Goal: Browse casually

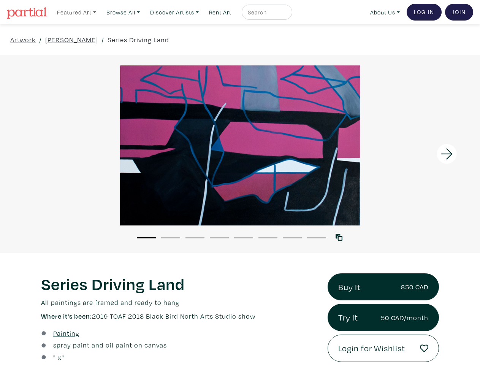
click at [77, 12] on link "Featured Art" at bounding box center [77, 13] width 46 height 16
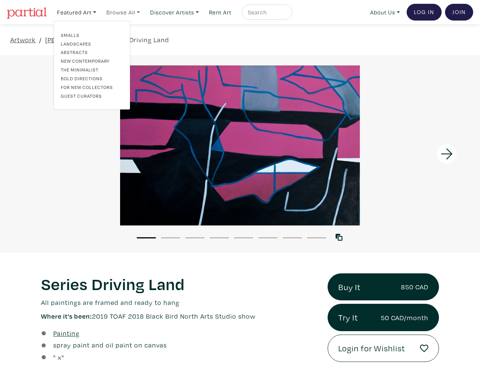
click at [125, 12] on link "Browse All" at bounding box center [123, 13] width 40 height 16
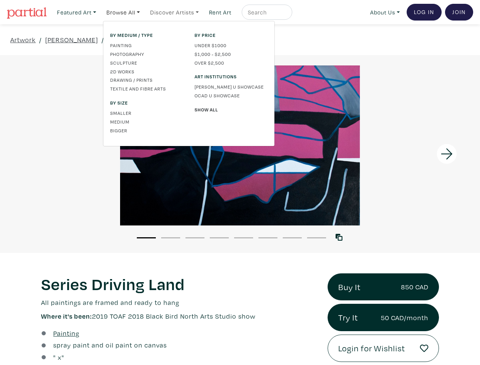
click at [178, 12] on link "Discover Artists" at bounding box center [174, 13] width 55 height 16
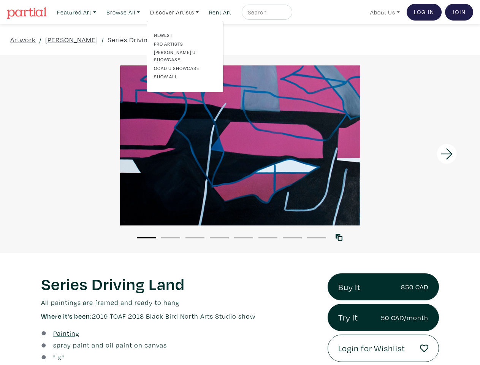
click at [383, 12] on link "About Us" at bounding box center [385, 13] width 36 height 16
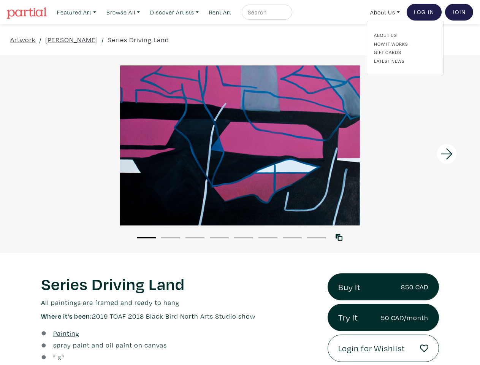
click at [420, 154] on div at bounding box center [420, 154] width 120 height 198
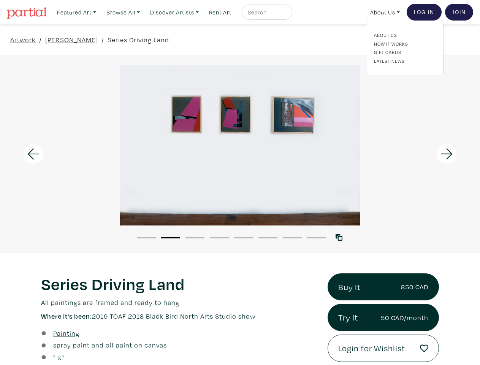
click at [146, 237] on button "1" at bounding box center [146, 237] width 19 height 1
click at [171, 237] on button "2" at bounding box center [170, 237] width 19 height 1
click at [195, 237] on button "3" at bounding box center [194, 237] width 19 height 1
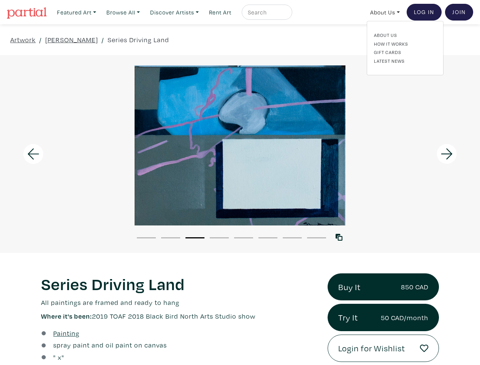
click at [219, 237] on button "4" at bounding box center [219, 237] width 19 height 1
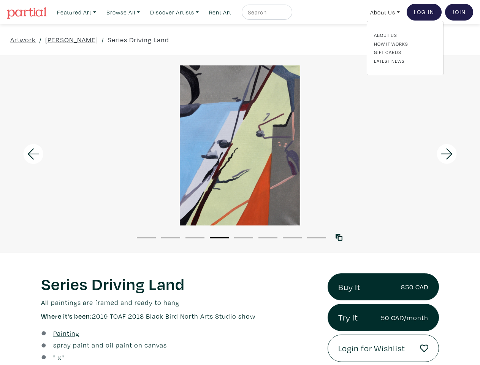
click at [244, 237] on button "5" at bounding box center [243, 237] width 19 height 1
